Goal: Navigation & Orientation: Find specific page/section

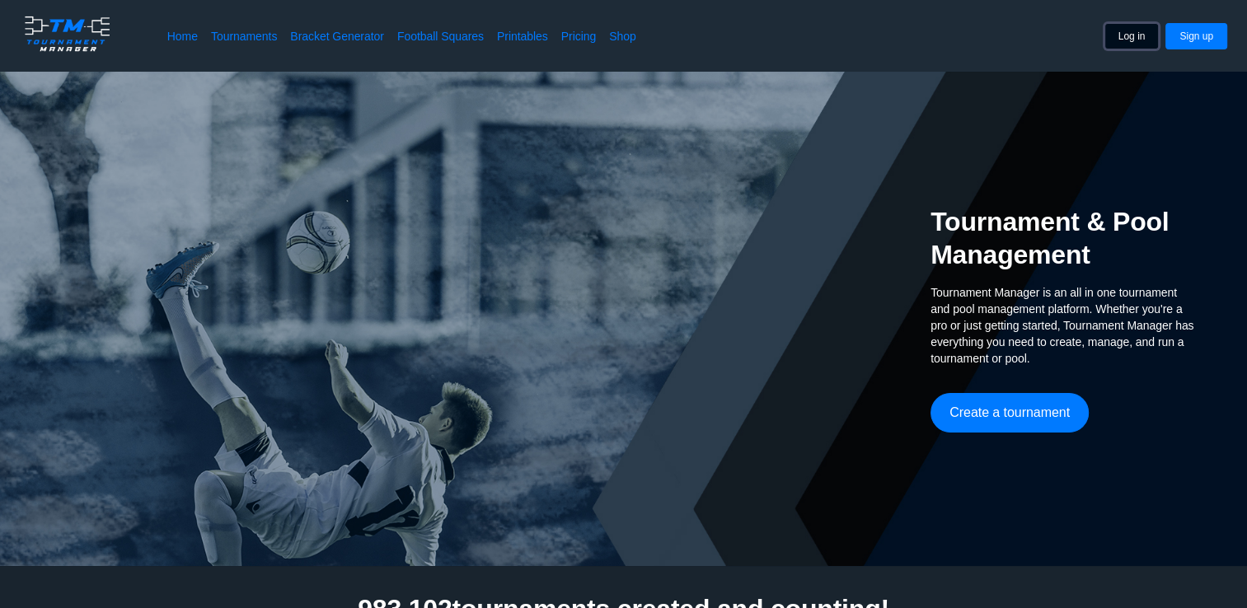
click at [1147, 40] on button "Log in" at bounding box center [1132, 36] width 55 height 26
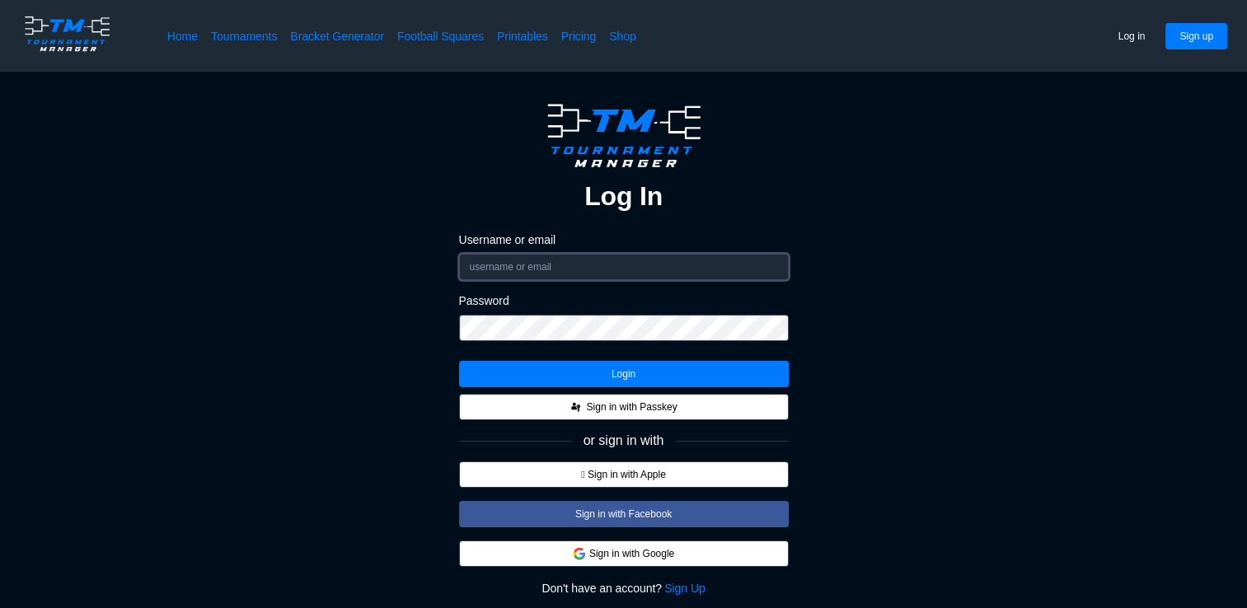
type input "menziboy"
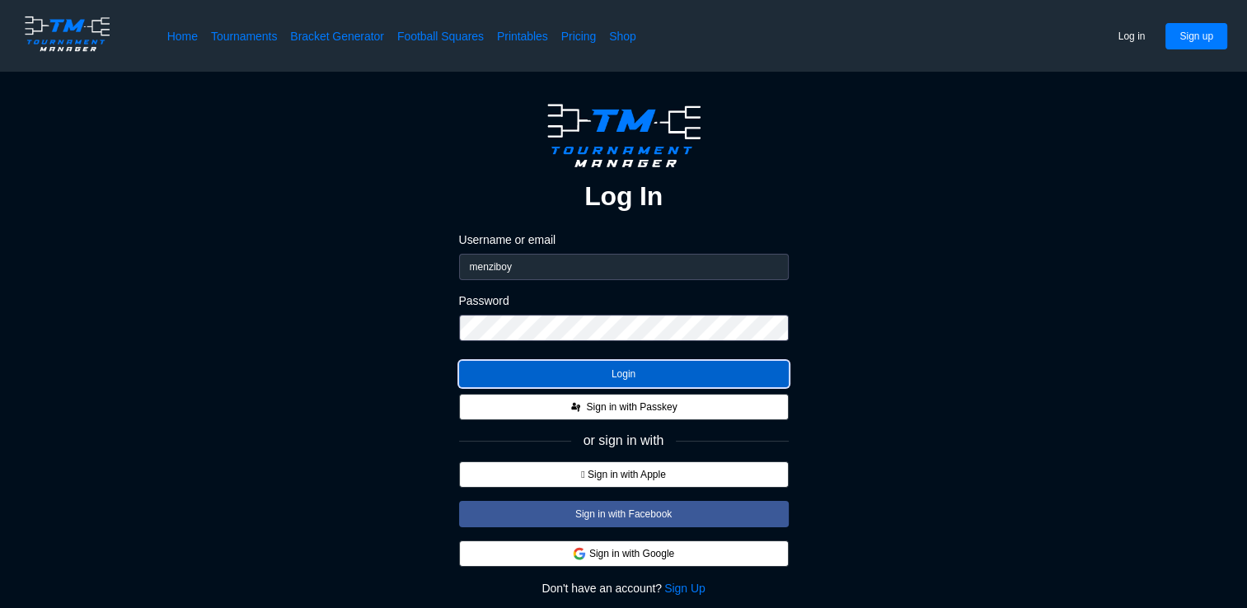
click at [680, 371] on button "Login" at bounding box center [624, 374] width 330 height 26
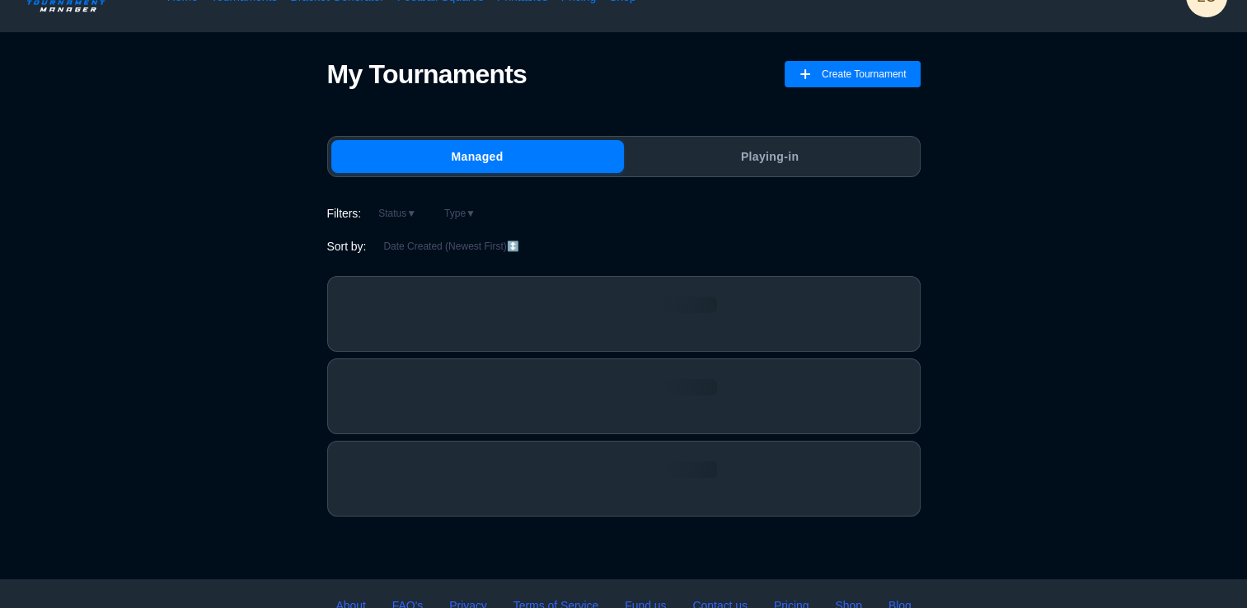
scroll to position [39, 0]
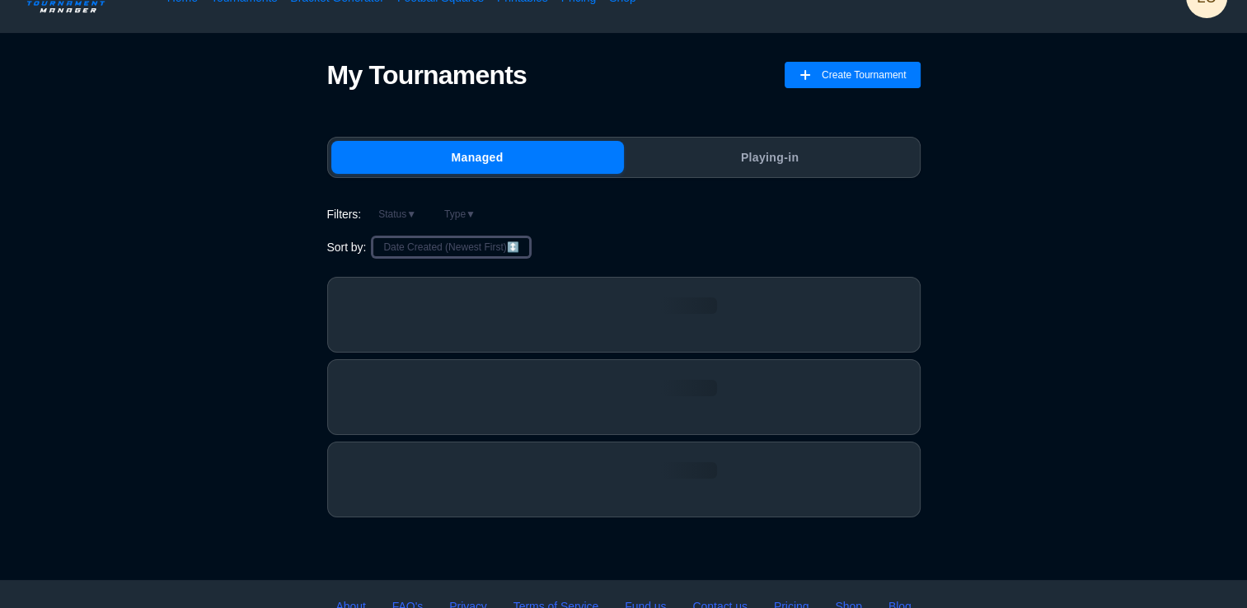
click at [500, 249] on button "Date Created (Newest First) ↕️" at bounding box center [451, 247] width 157 height 20
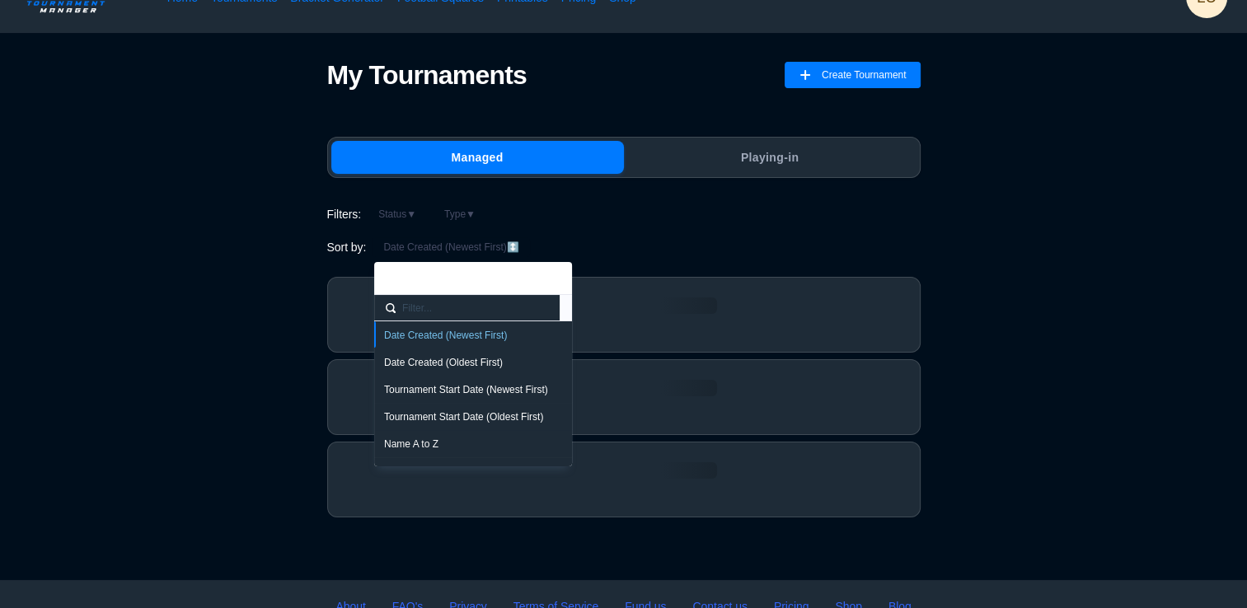
click at [467, 444] on div "Name A to Z" at bounding box center [473, 444] width 178 height 13
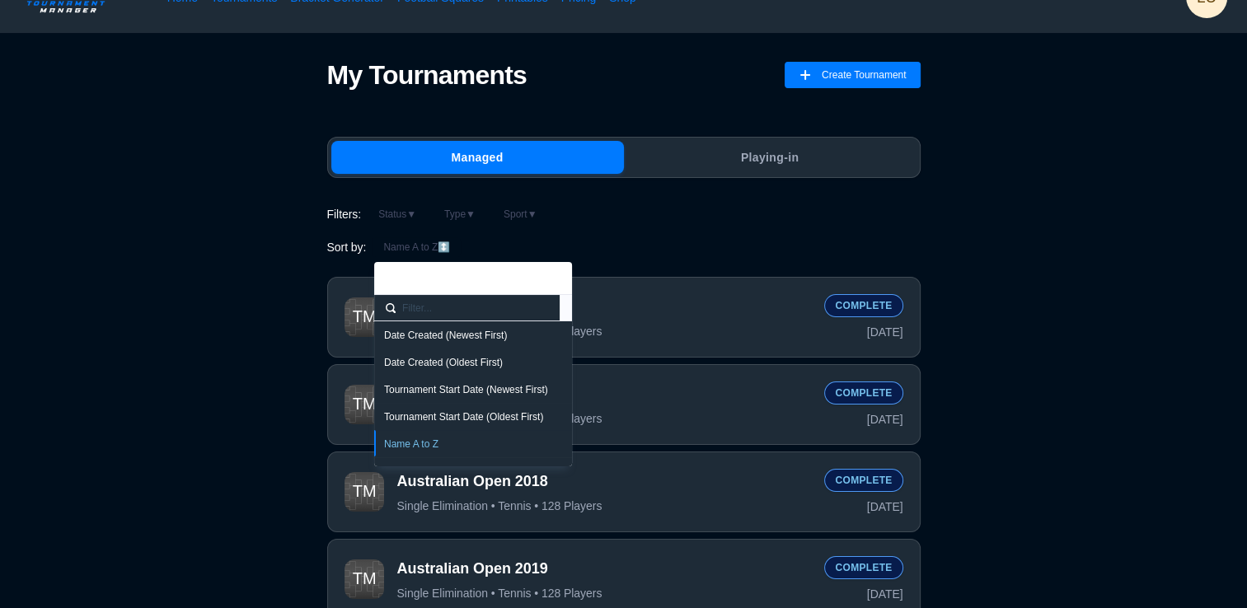
click at [703, 243] on div "Sort by: Name A to Z ↕️" at bounding box center [624, 247] width 594 height 20
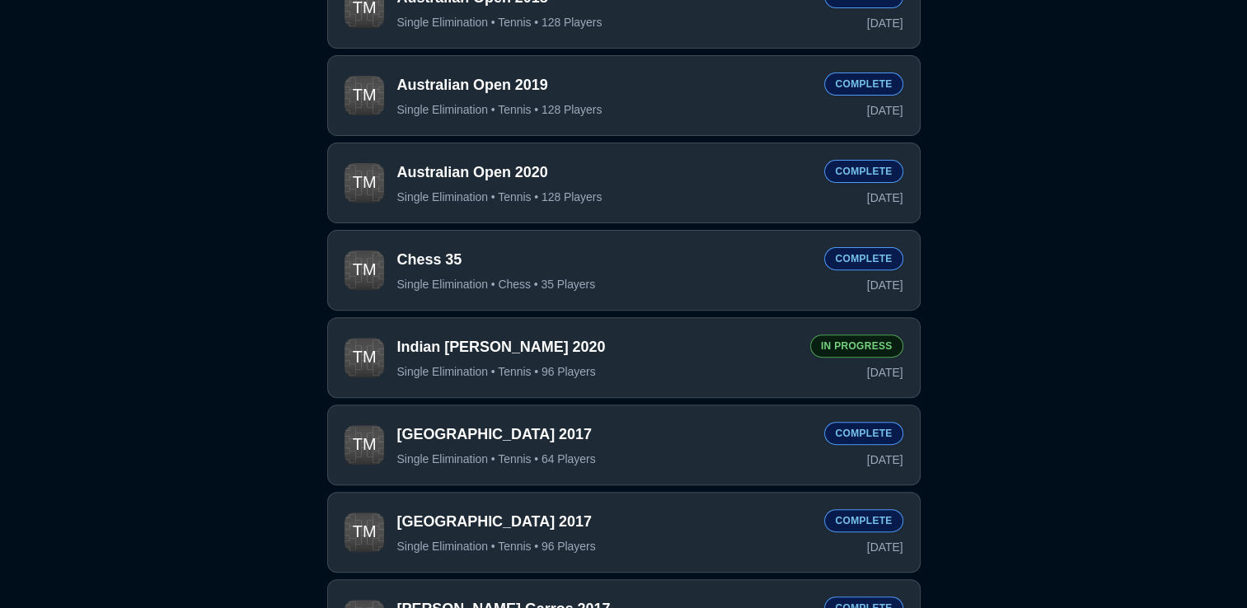
scroll to position [524, 0]
click at [768, 181] on span "Australian Open 2020" at bounding box center [604, 171] width 415 height 21
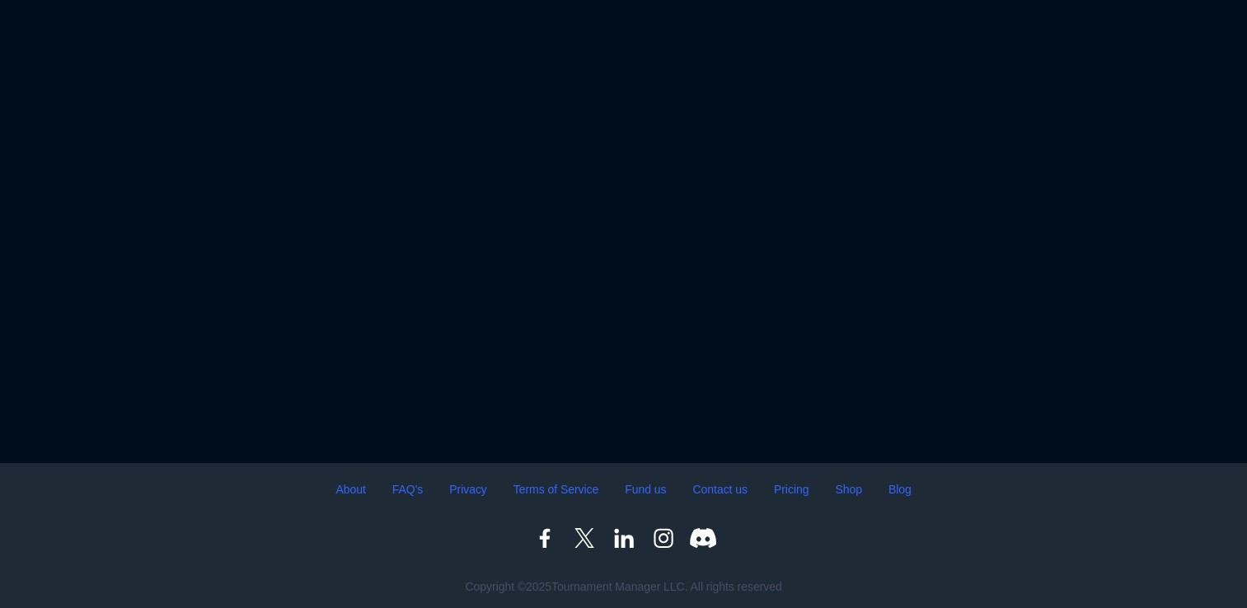
scroll to position [154, 0]
